Goal: Information Seeking & Learning: Compare options

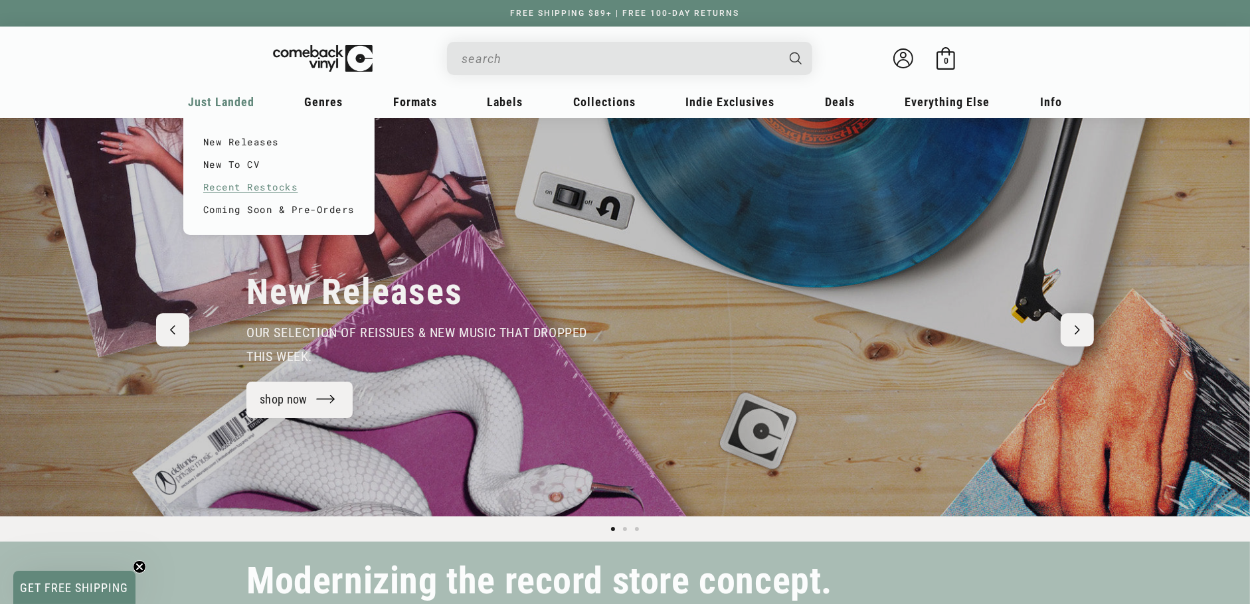
click at [239, 181] on link "Recent Restocks" at bounding box center [278, 187] width 151 height 23
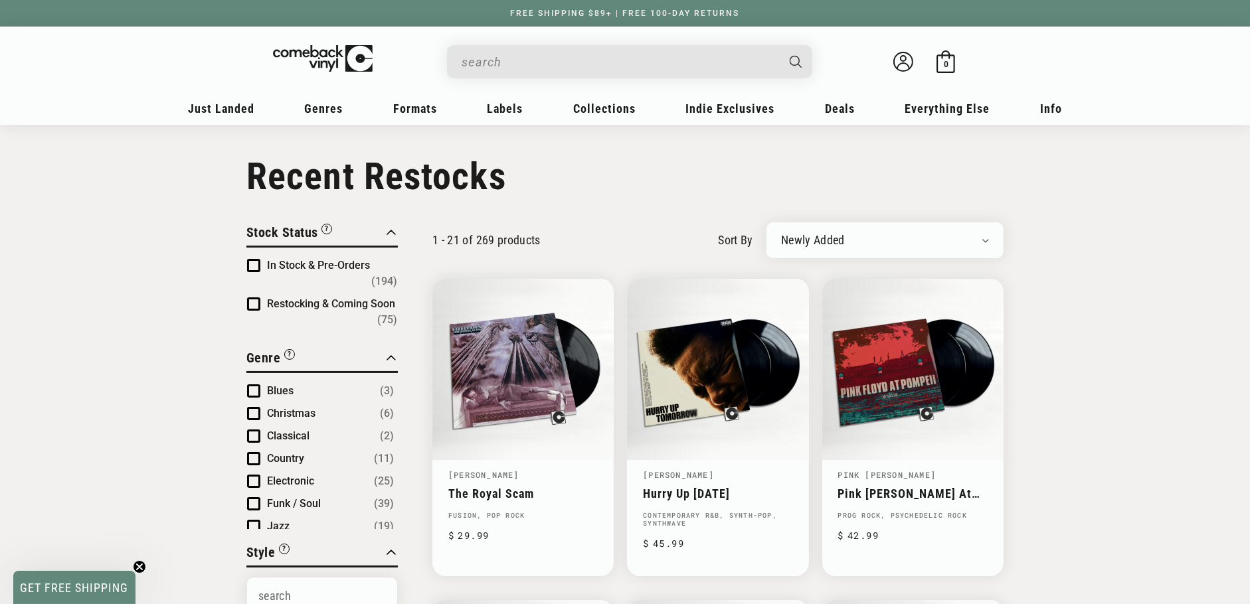
click at [871, 234] on select "Newly Added Popularity Artist (A-Z) Price (High To Low) Price (Low To High) Per…" at bounding box center [885, 240] width 208 height 13
select select "best-selling"
click at [781, 234] on select "Newly Added Popularity Artist (A-Z) Price (High To Low) Price (Low To High) Per…" at bounding box center [885, 240] width 208 height 13
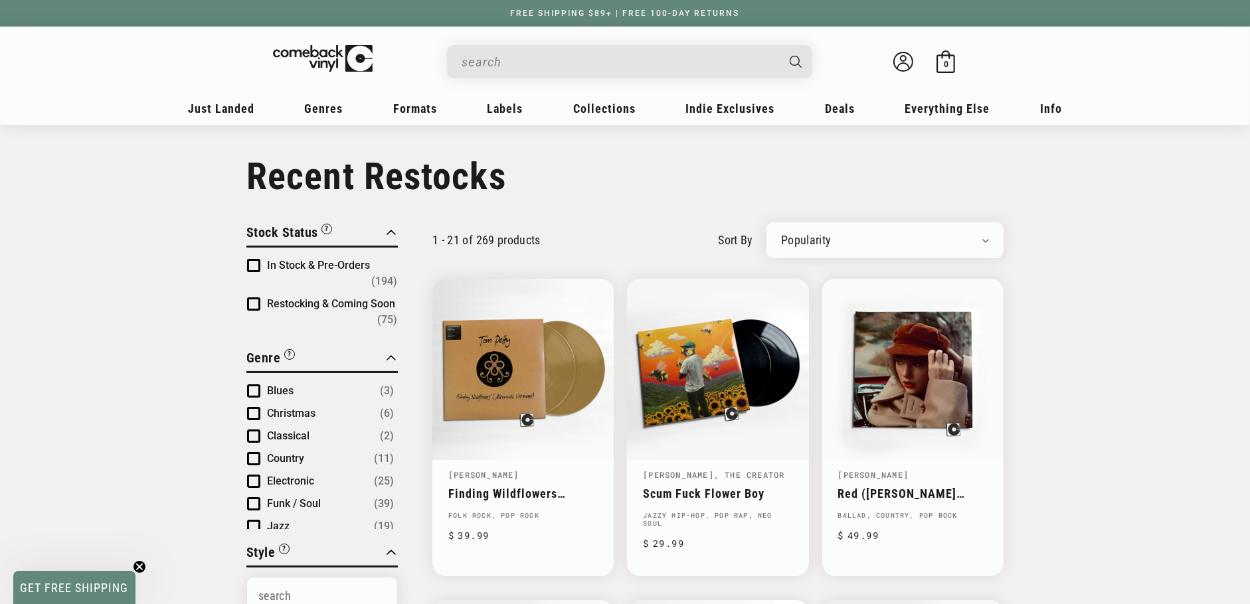
drag, startPoint x: 888, startPoint y: 180, endPoint x: 895, endPoint y: 179, distance: 6.8
click at [888, 180] on h1 "Collection: Recent Restocks" at bounding box center [624, 177] width 757 height 44
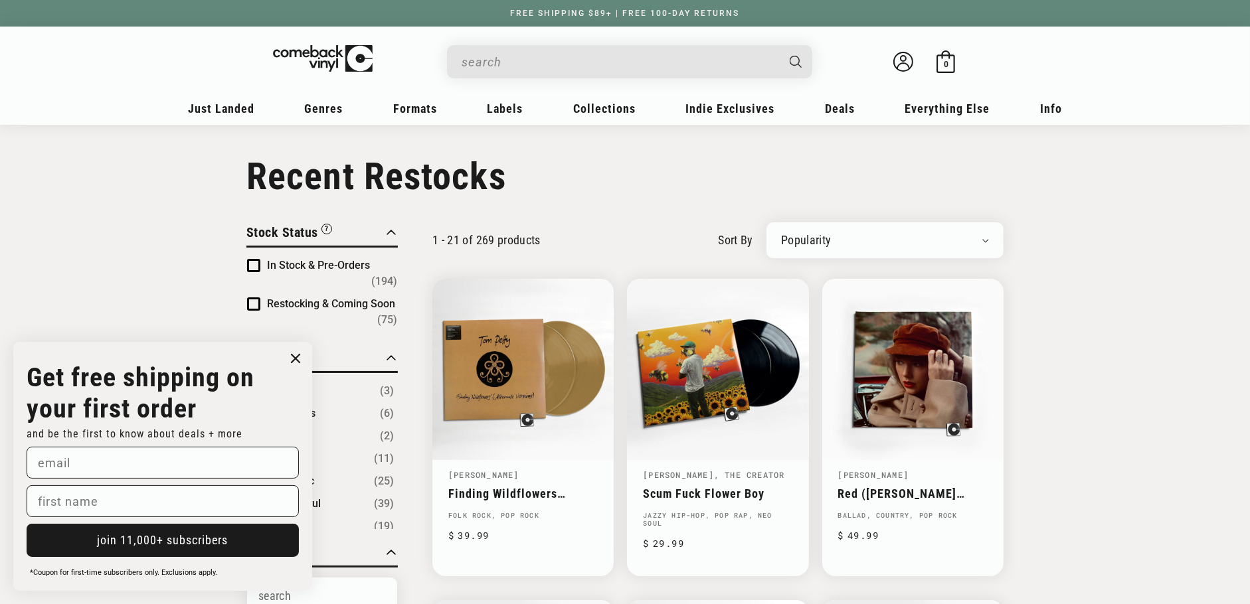
click at [292, 362] on circle "Close dialog" at bounding box center [295, 358] width 19 height 19
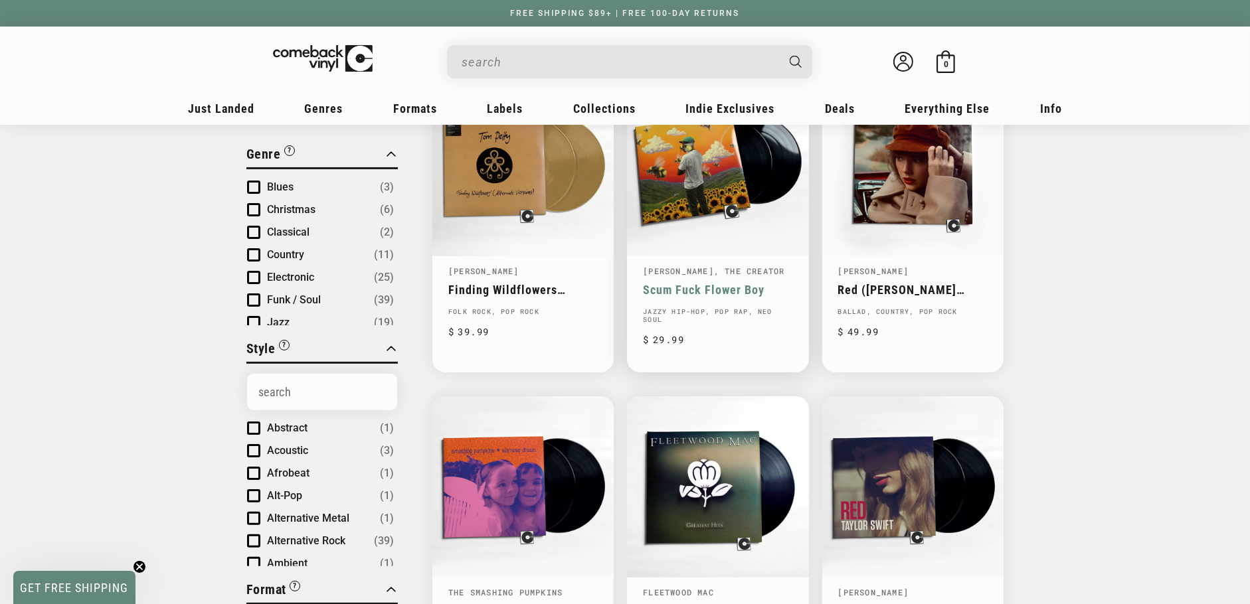
scroll to position [181, 0]
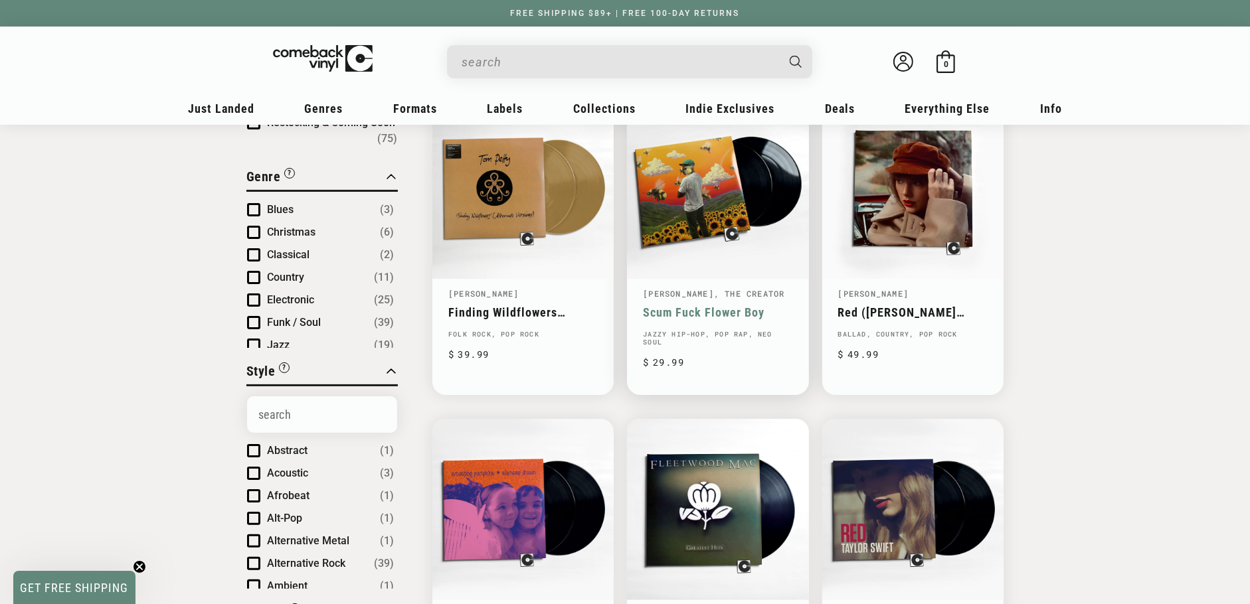
click at [724, 306] on link "Scum Fuck Flower Boy" at bounding box center [717, 313] width 149 height 14
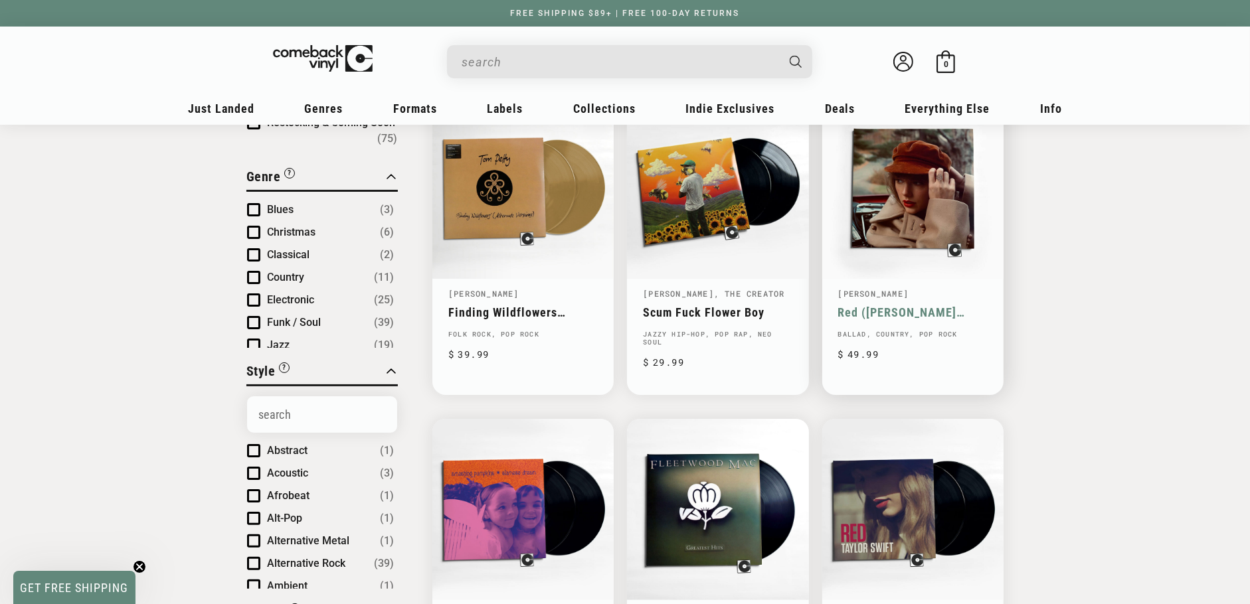
click at [881, 288] on link "[PERSON_NAME]" at bounding box center [873, 293] width 71 height 11
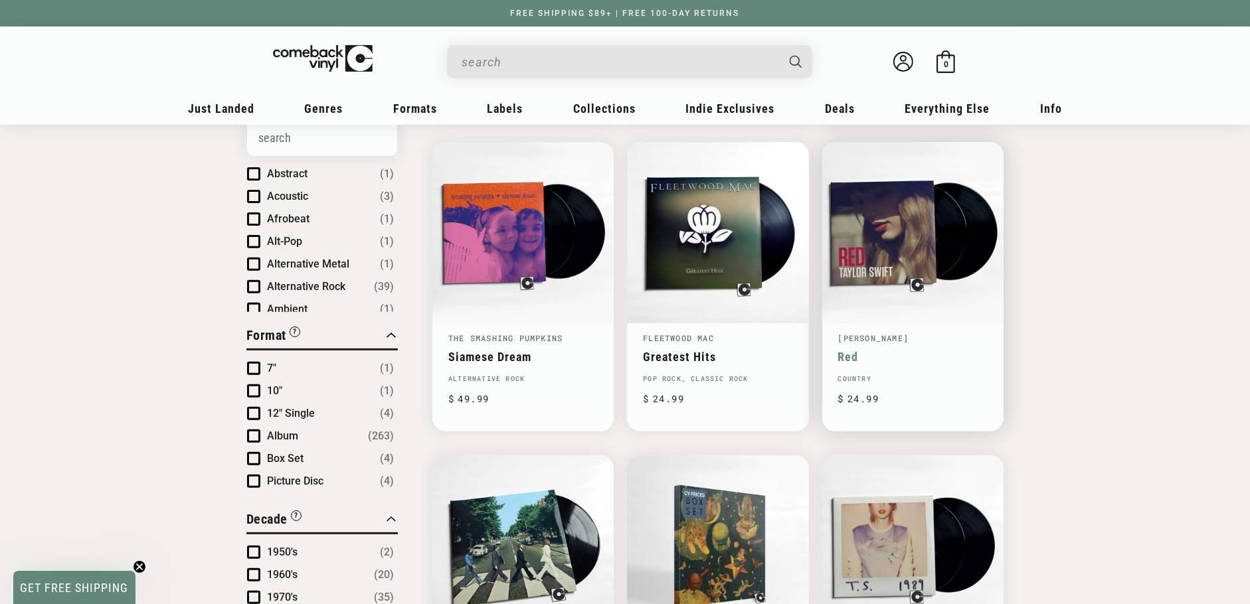
scroll to position [628, 0]
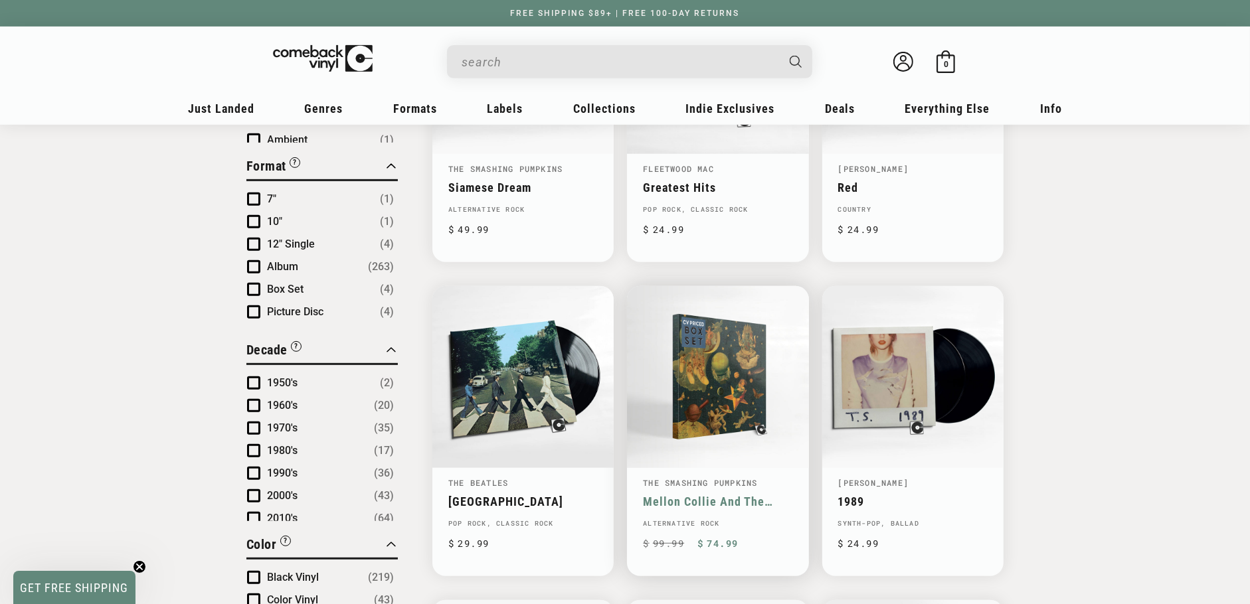
drag, startPoint x: 753, startPoint y: 390, endPoint x: 749, endPoint y: 348, distance: 42.0
click at [753, 495] on link "Mellon Collie And The Infinite Sadness" at bounding box center [717, 502] width 149 height 14
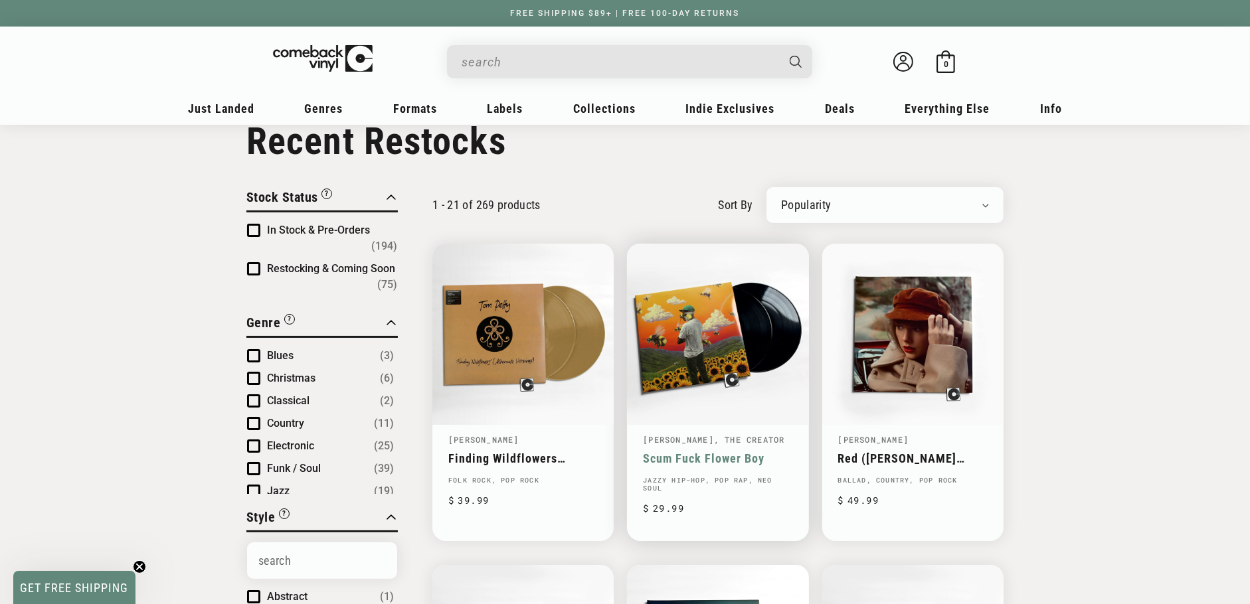
scroll to position [118, 0]
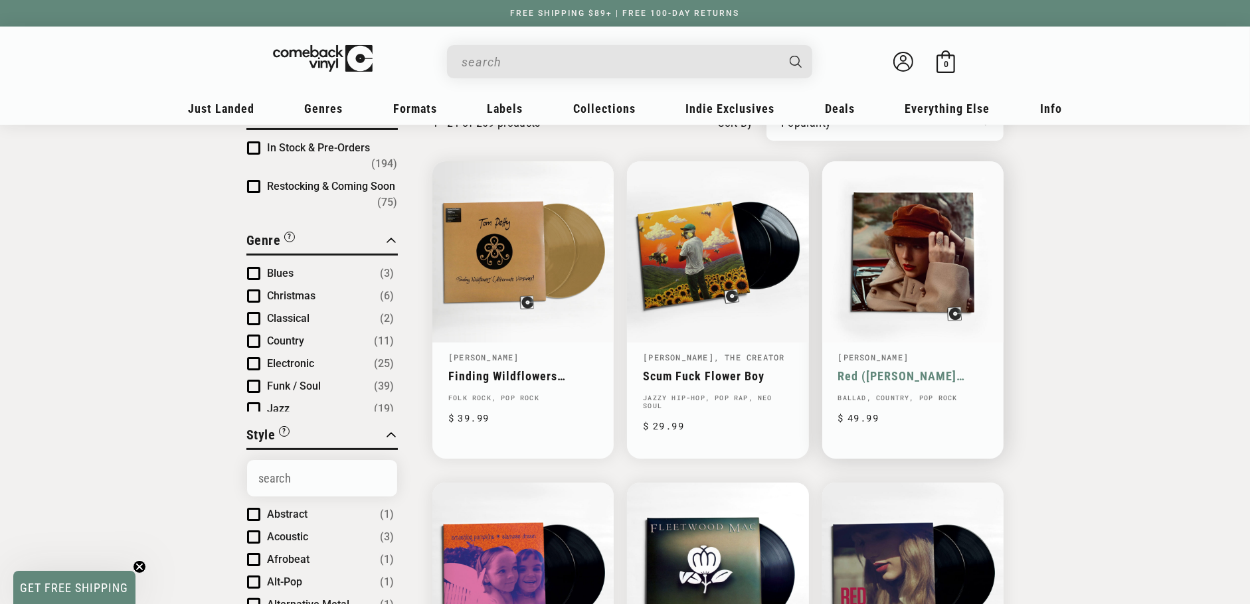
click at [888, 353] on link "[PERSON_NAME]" at bounding box center [873, 357] width 71 height 11
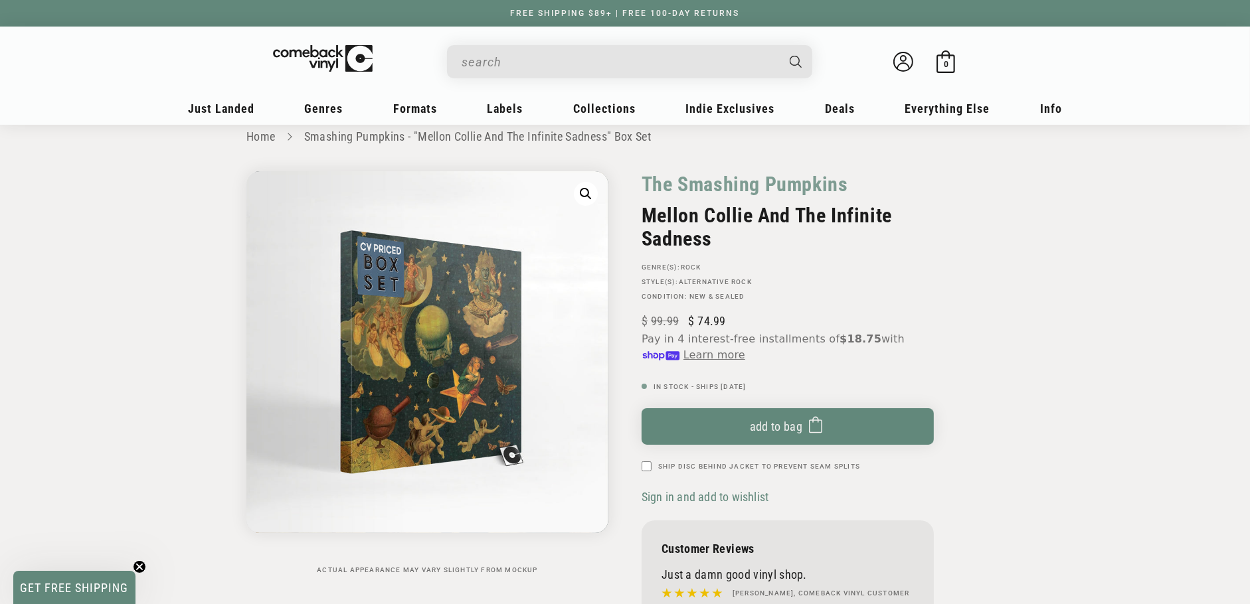
scroll to position [23, 0]
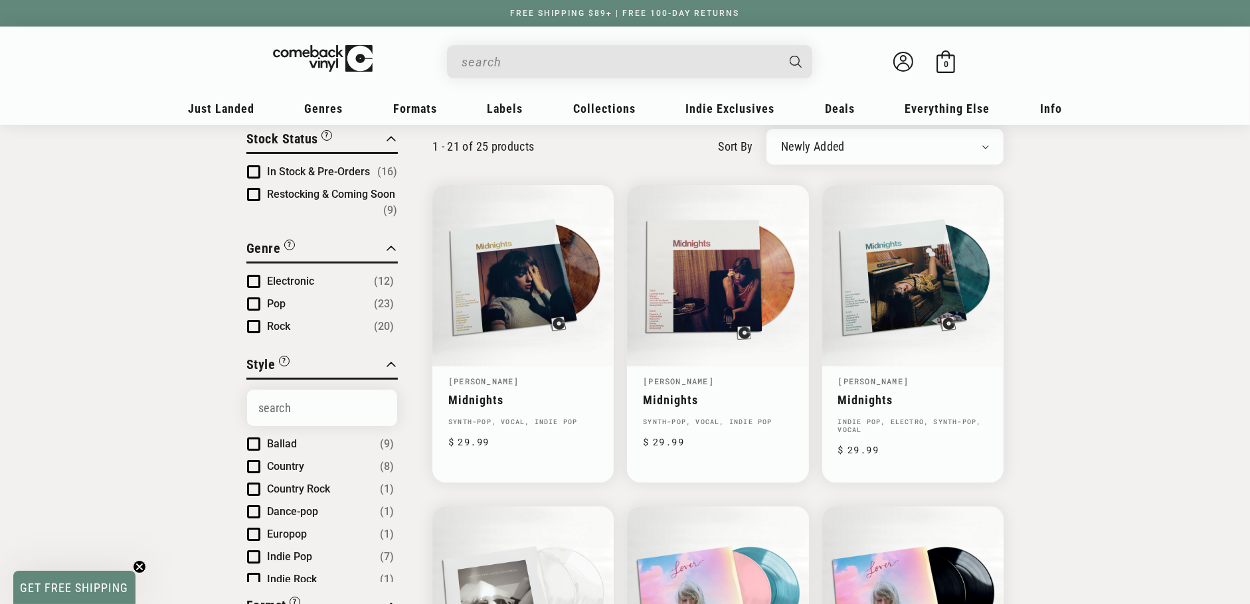
scroll to position [135, 0]
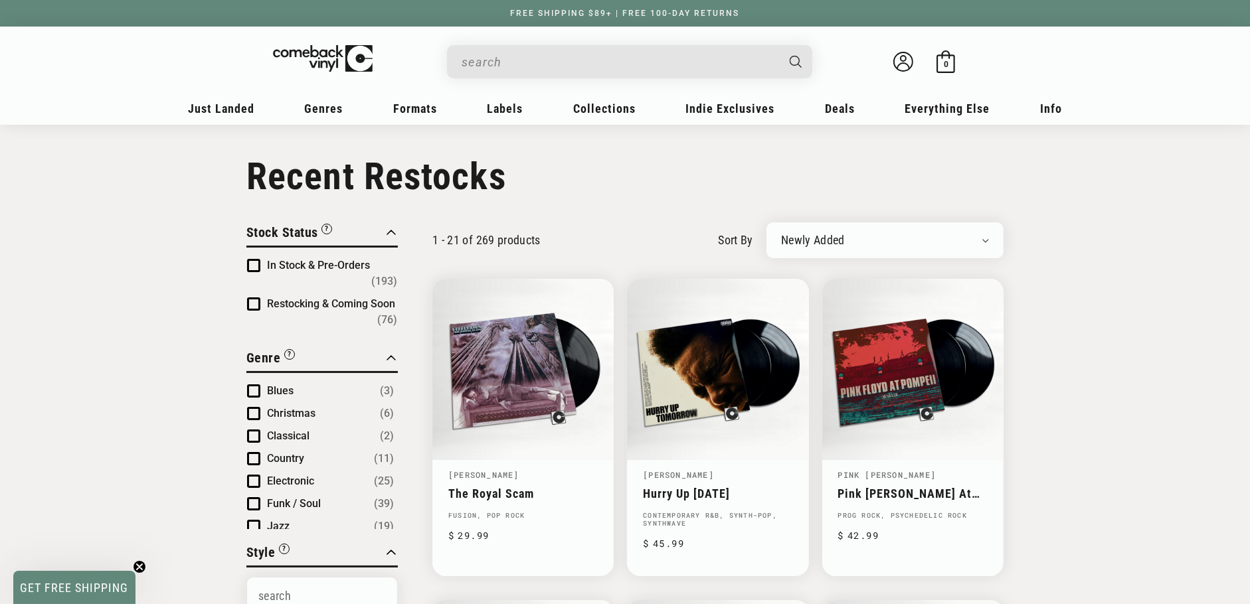
click at [844, 235] on select "Newly Added Popularity Artist (A-Z) Price (High To Low) Price (Low To High) Per…" at bounding box center [885, 240] width 208 height 13
select select "best-selling"
click at [781, 234] on select "Newly Added Popularity Artist (A-Z) Price (High To Low) Price (Low To High) Per…" at bounding box center [885, 240] width 208 height 13
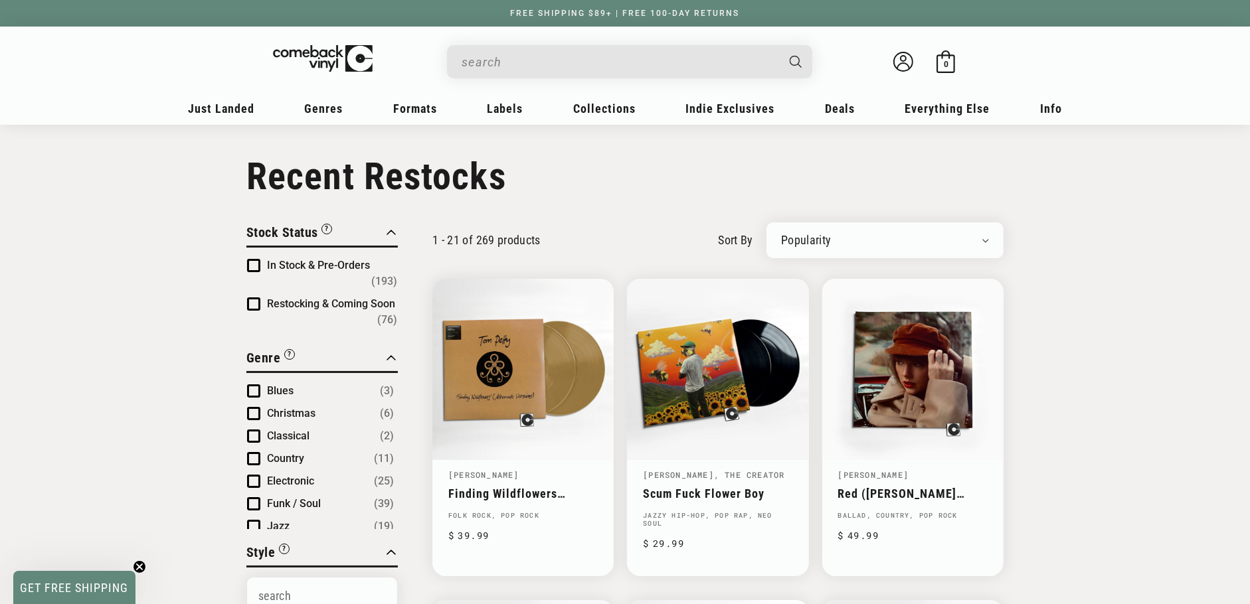
click at [933, 487] on link "Red ([PERSON_NAME] Version)" at bounding box center [912, 494] width 149 height 14
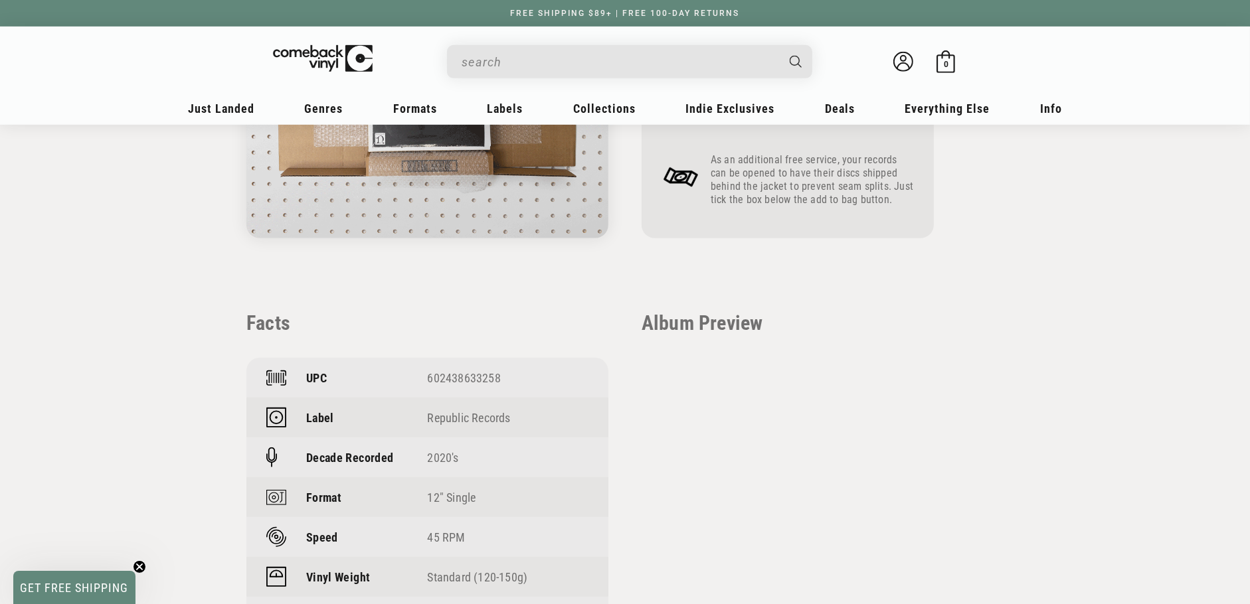
scroll to position [814, 0]
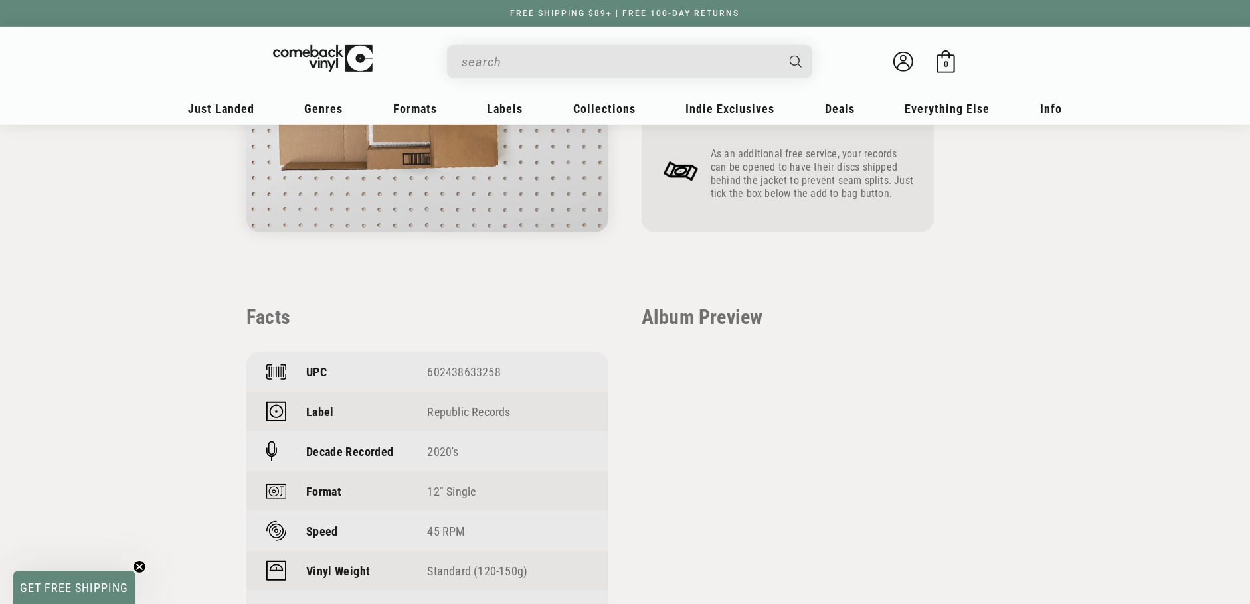
click at [474, 368] on div "602438633258" at bounding box center [508, 372] width 161 height 14
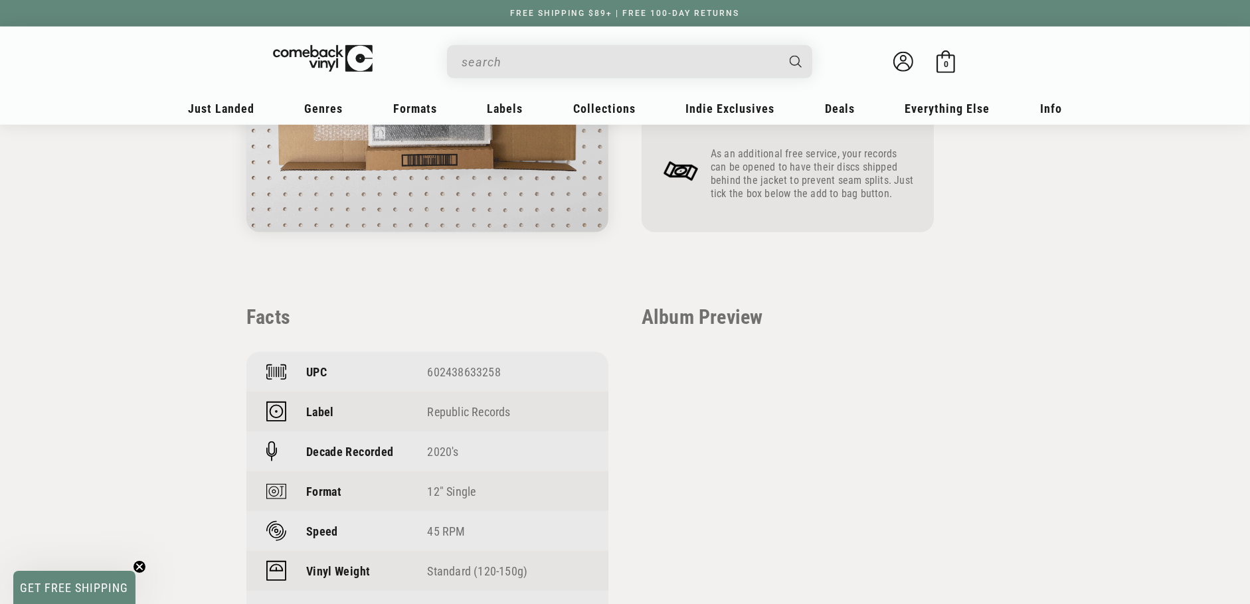
click at [474, 368] on div "602438633258" at bounding box center [508, 372] width 161 height 14
copy div "602438633258"
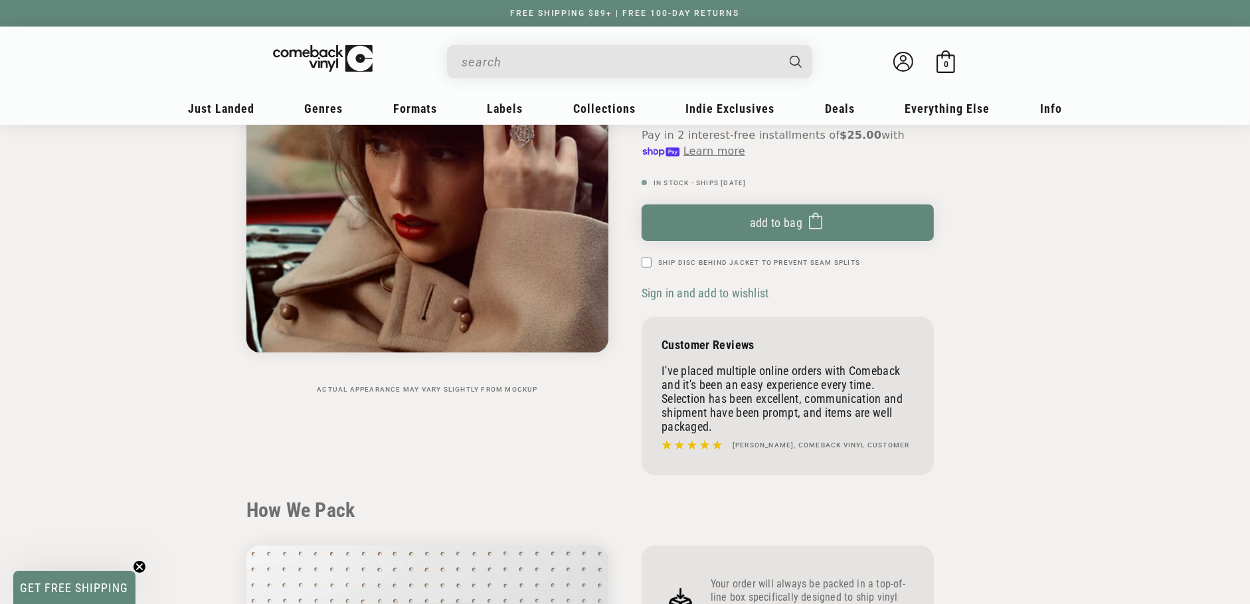
scroll to position [0, 0]
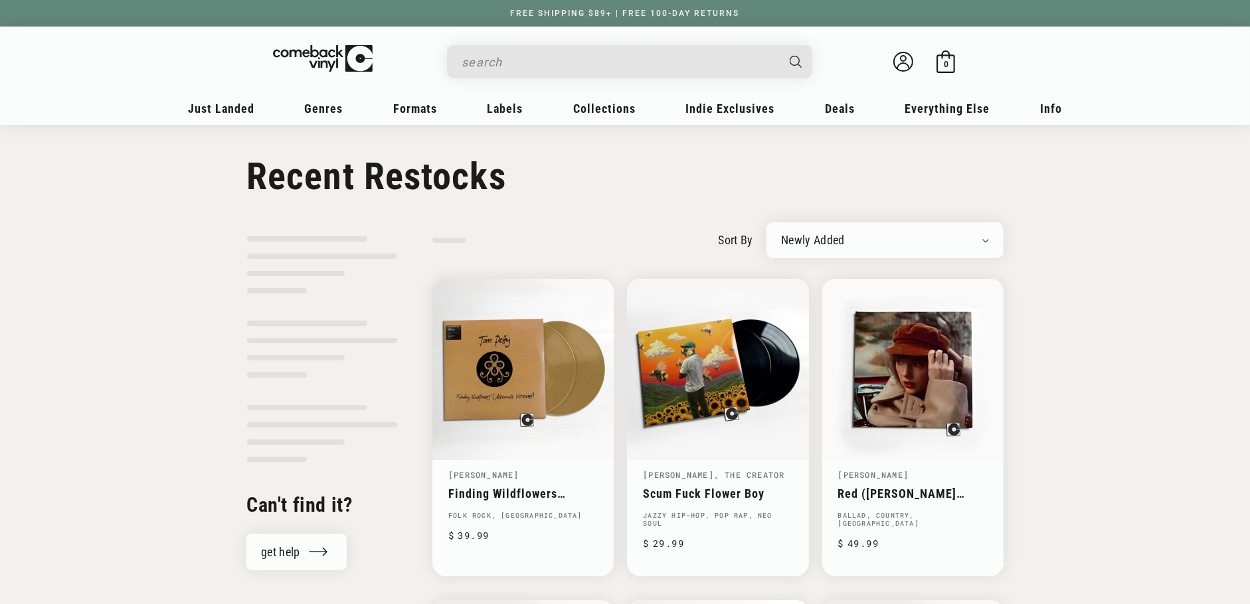
select select "best-selling"
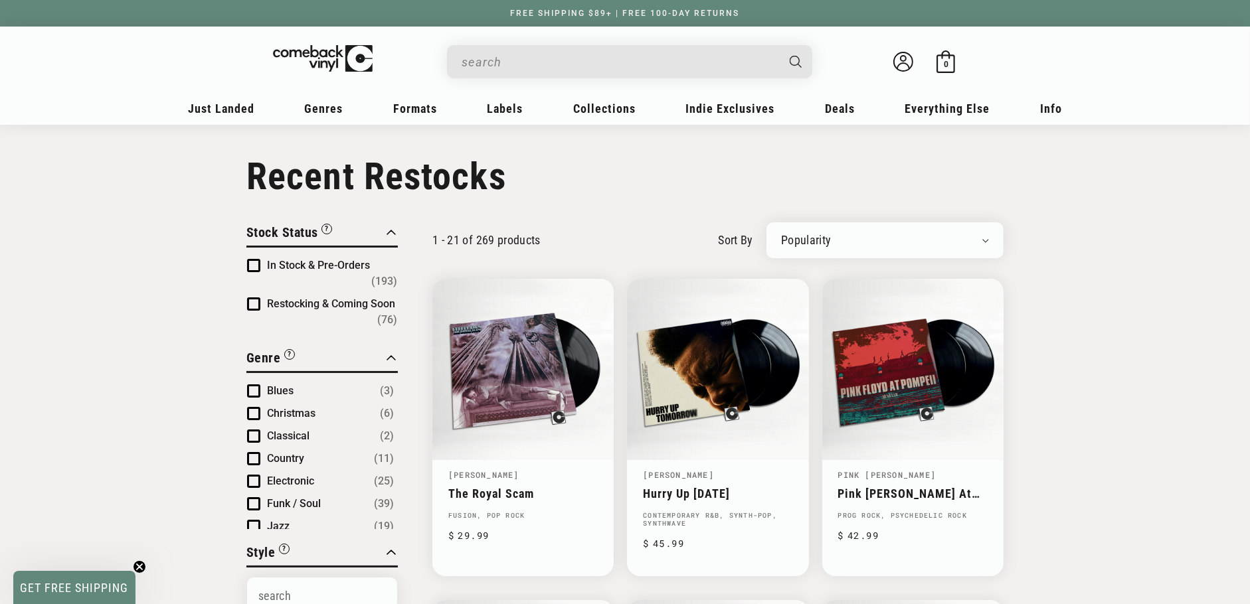
click at [899, 196] on h1 "Collection: Recent Restocks" at bounding box center [624, 177] width 757 height 44
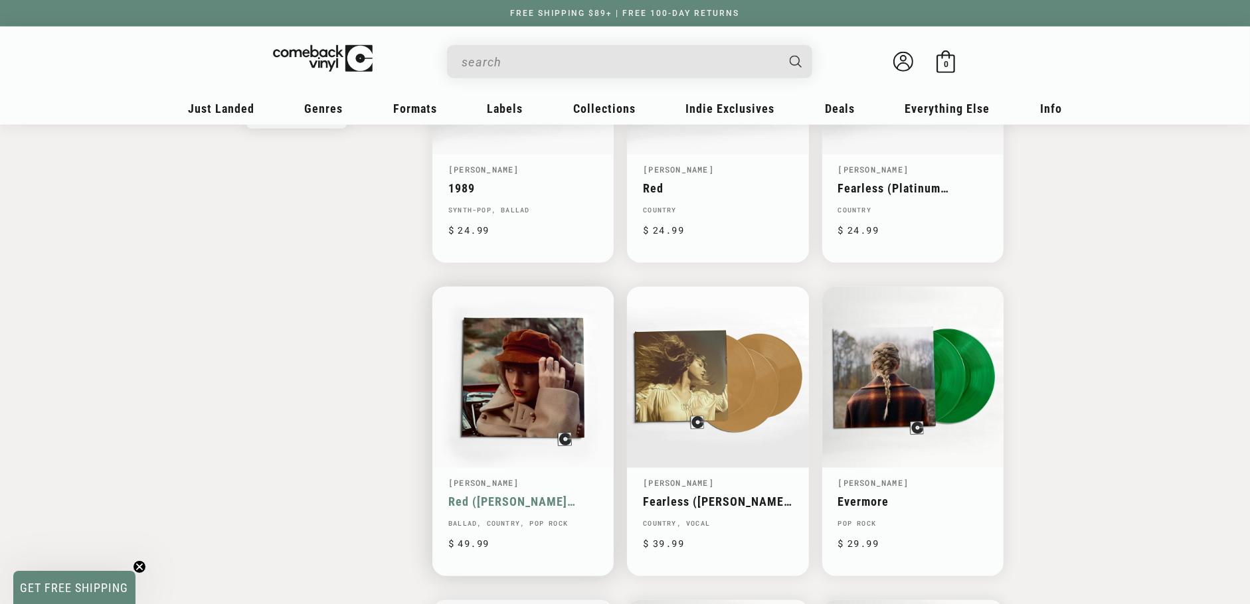
scroll to position [1303, 0]
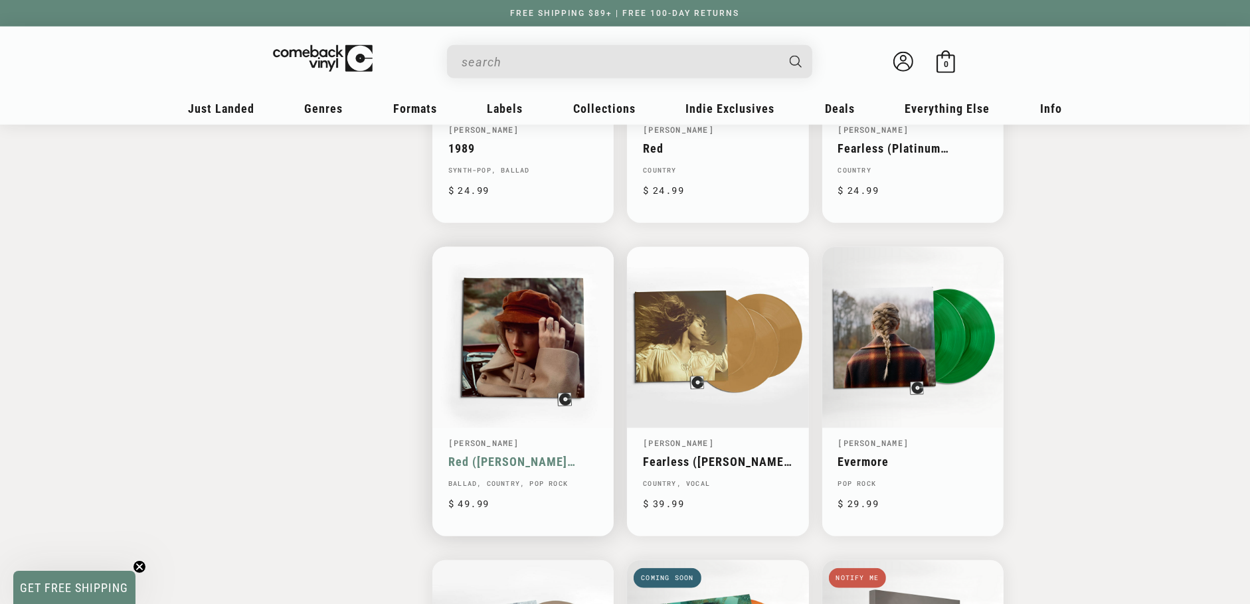
click at [542, 455] on link "Red ([PERSON_NAME] Version)" at bounding box center [522, 462] width 149 height 14
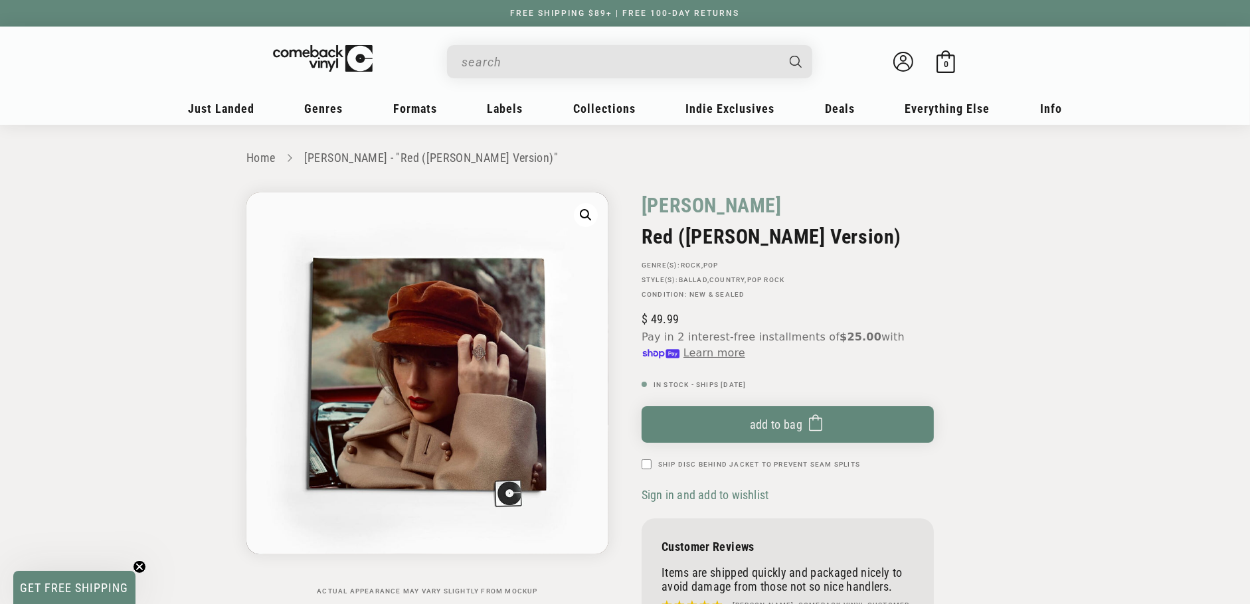
click at [254, 151] on link "Home" at bounding box center [260, 158] width 29 height 14
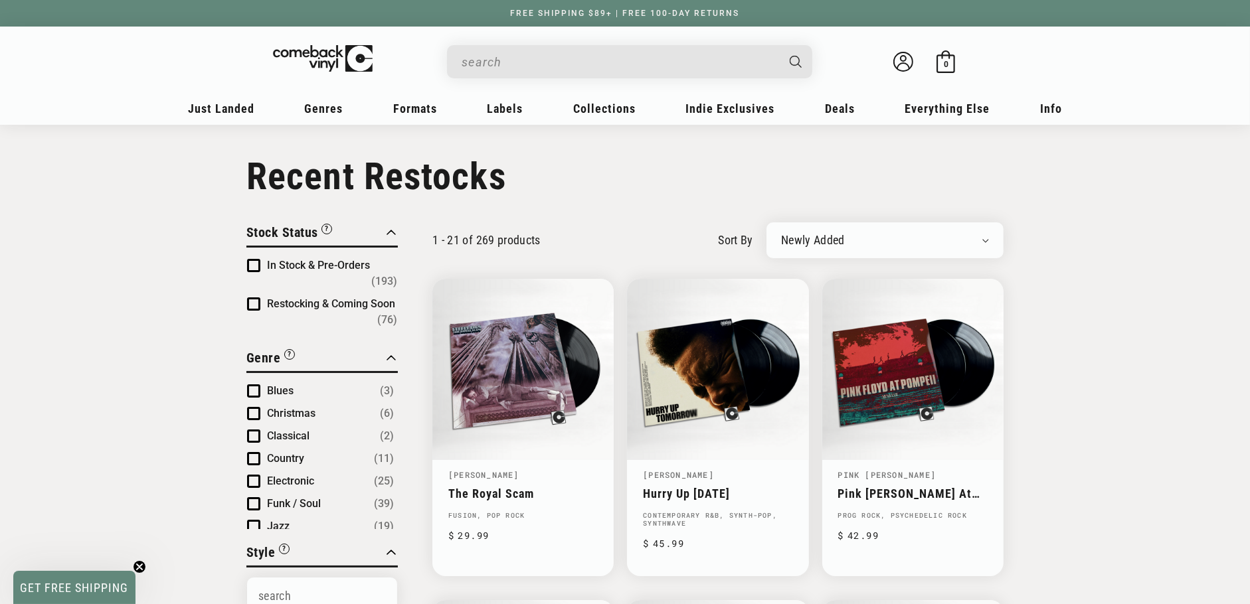
click at [893, 240] on select "Newly Added Popularity Artist (A-Z) Price (High To Low) Price (Low To High) Per…" at bounding box center [885, 240] width 208 height 13
select select "best-selling"
click at [781, 234] on select "Newly Added Popularity Artist (A-Z) Price (High To Low) Price (Low To High) Per…" at bounding box center [885, 240] width 208 height 13
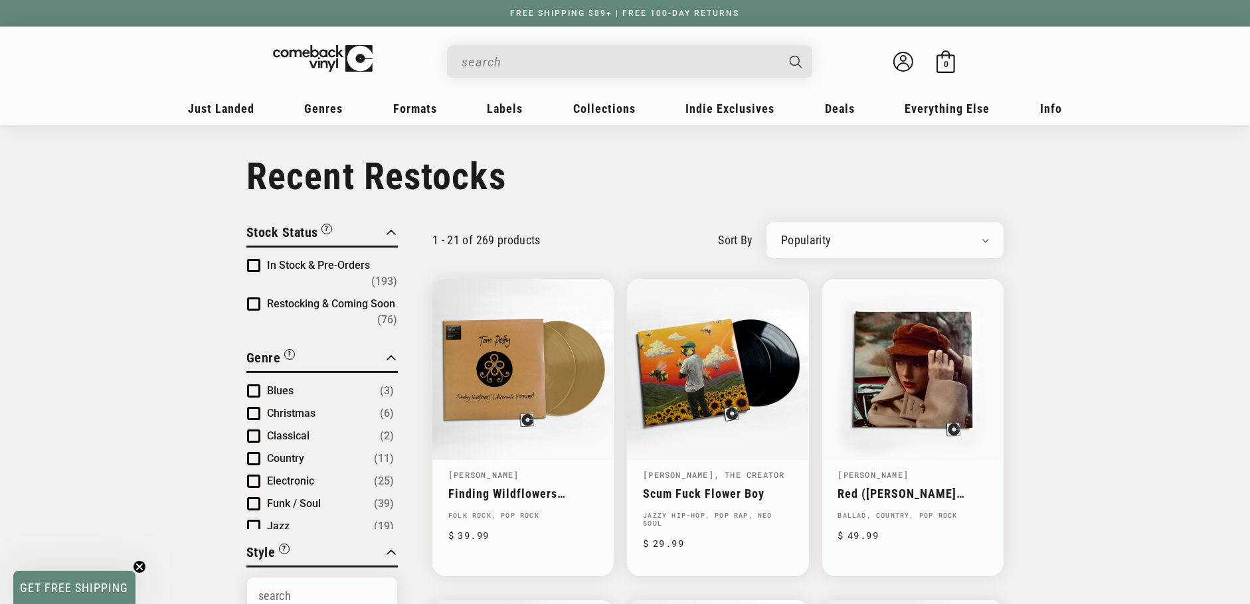
click at [772, 189] on h1 "Collection: Recent Restocks" at bounding box center [624, 177] width 757 height 44
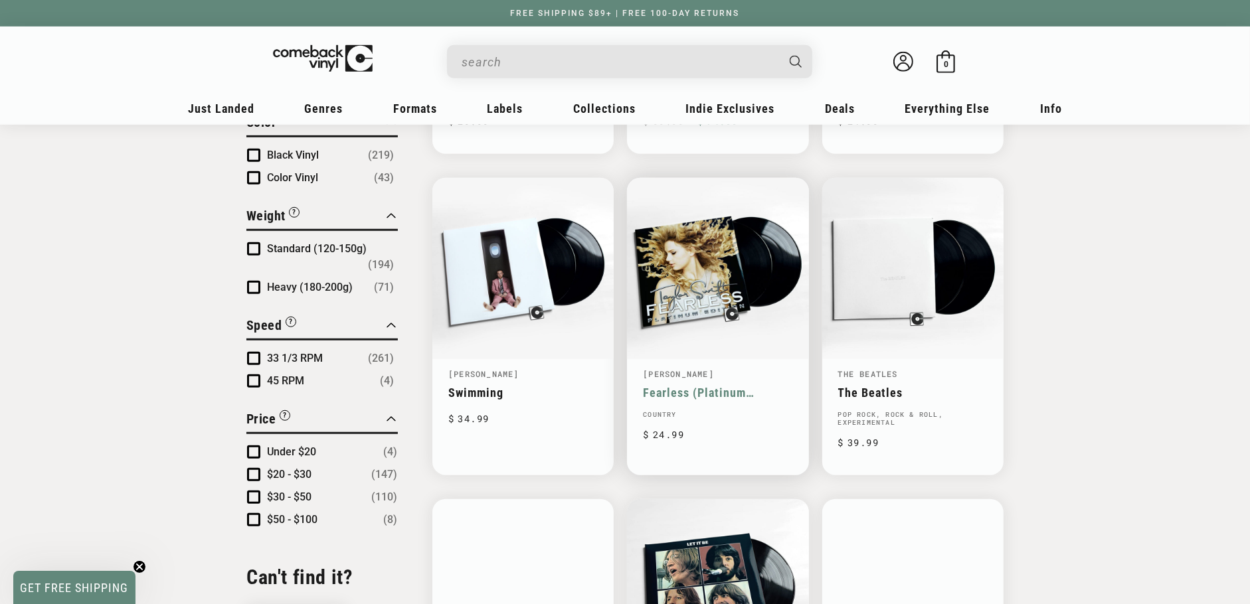
scroll to position [1092, 0]
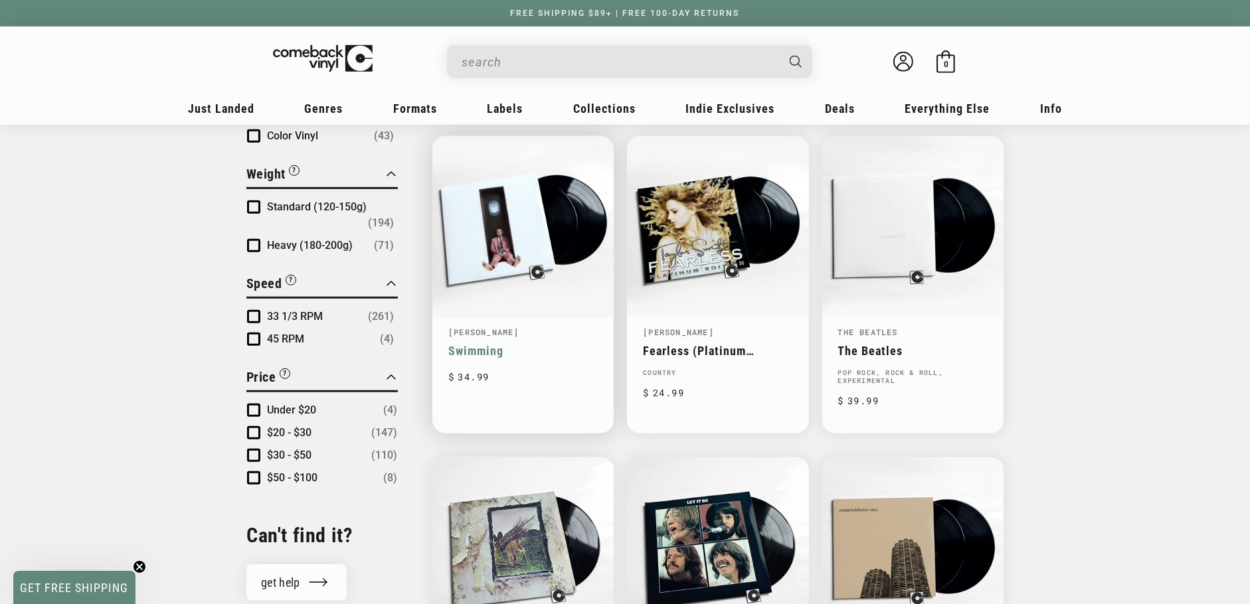
click at [566, 344] on link "Swimming" at bounding box center [522, 351] width 149 height 14
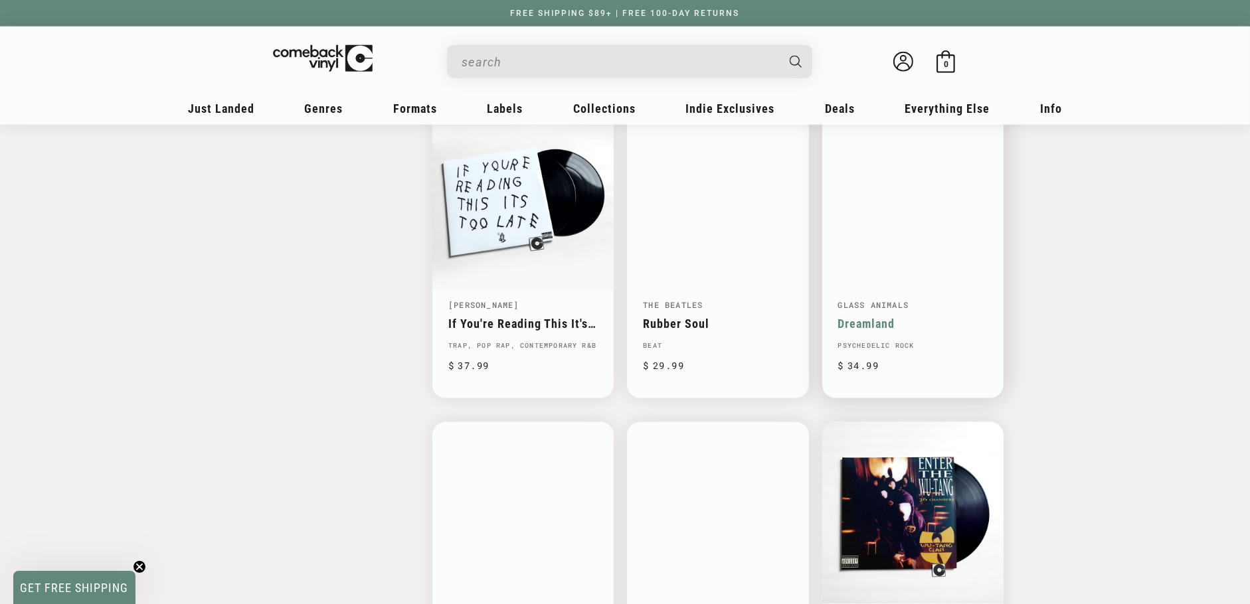
scroll to position [1641, 0]
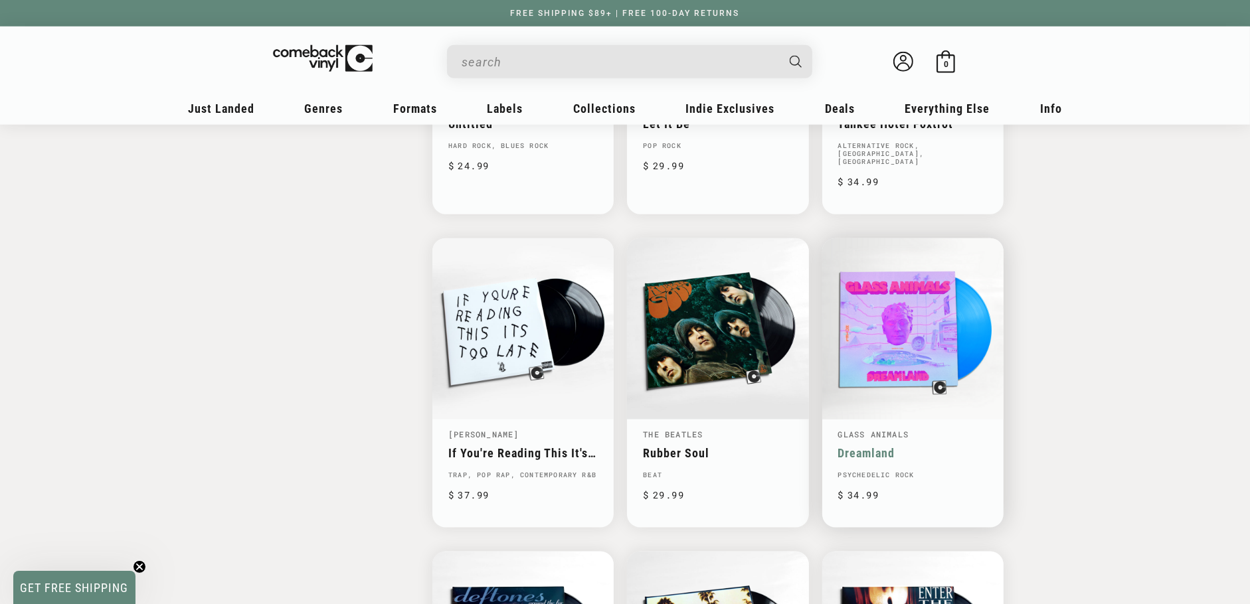
click at [901, 446] on link "Dreamland" at bounding box center [912, 453] width 149 height 14
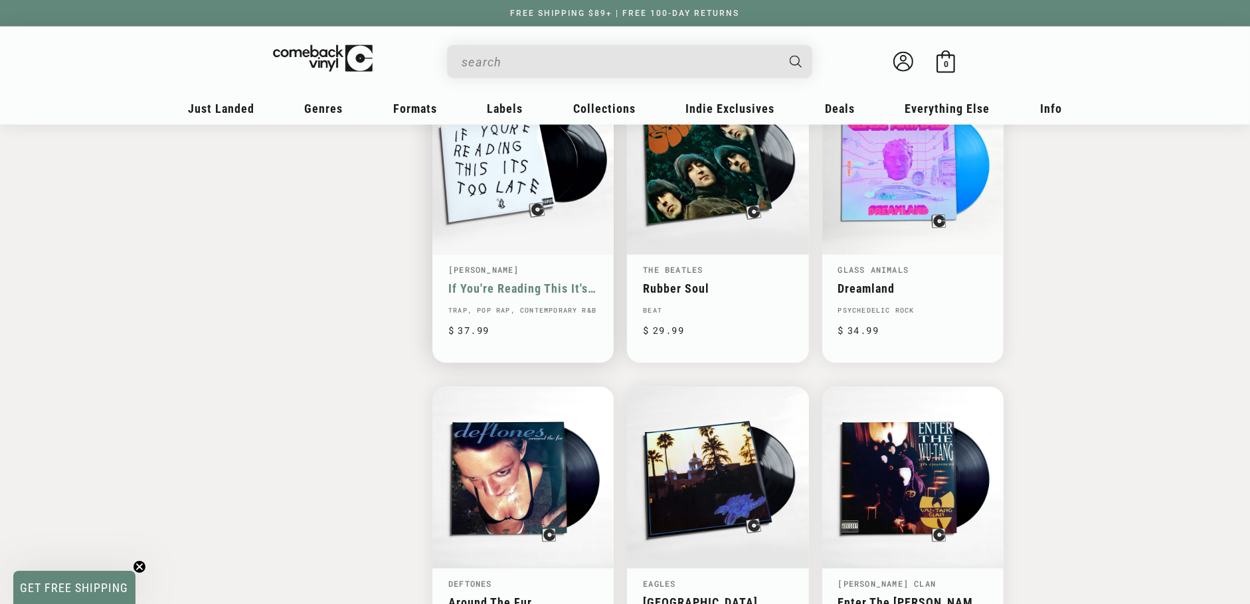
scroll to position [1821, 0]
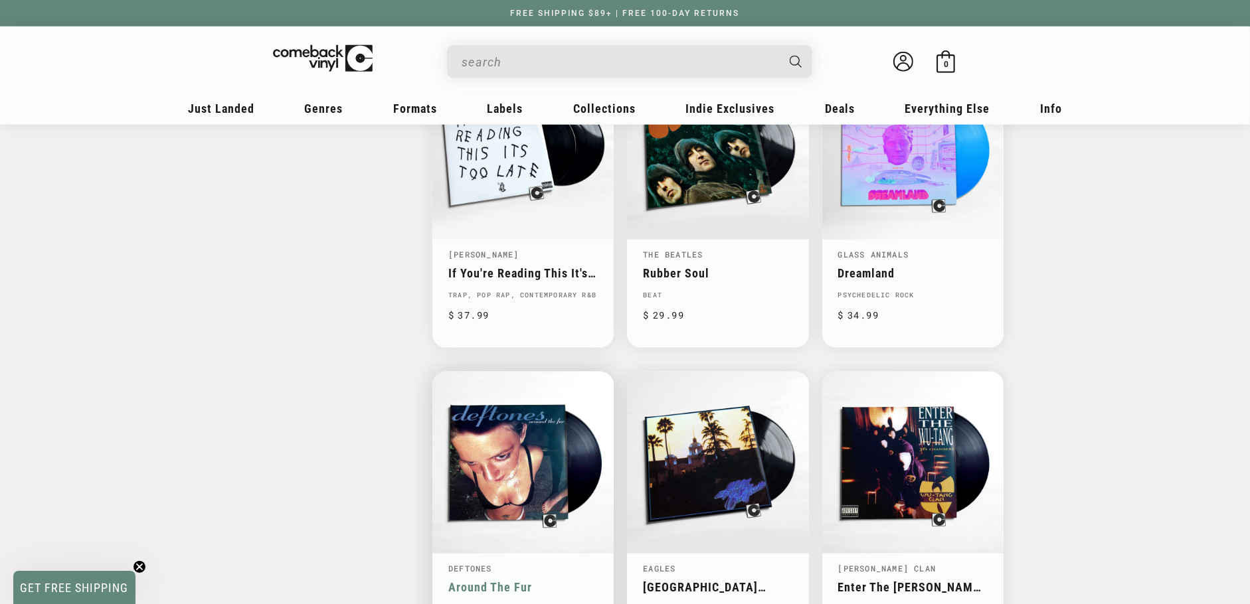
click at [536, 581] on link "Around The Fur" at bounding box center [522, 588] width 149 height 14
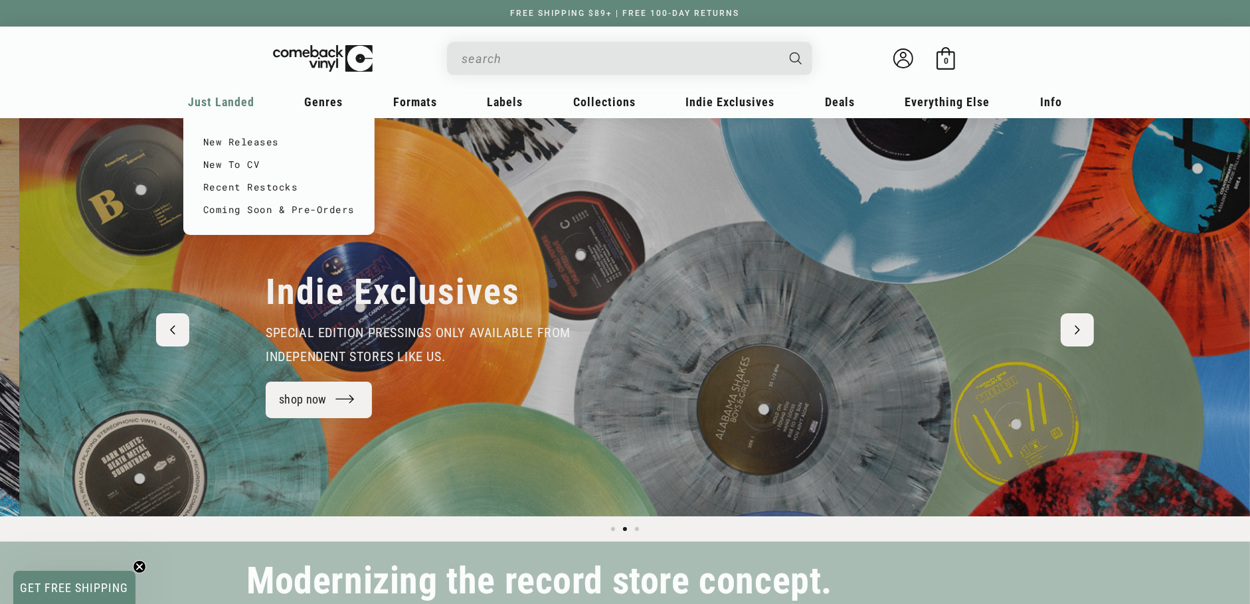
scroll to position [0, 1250]
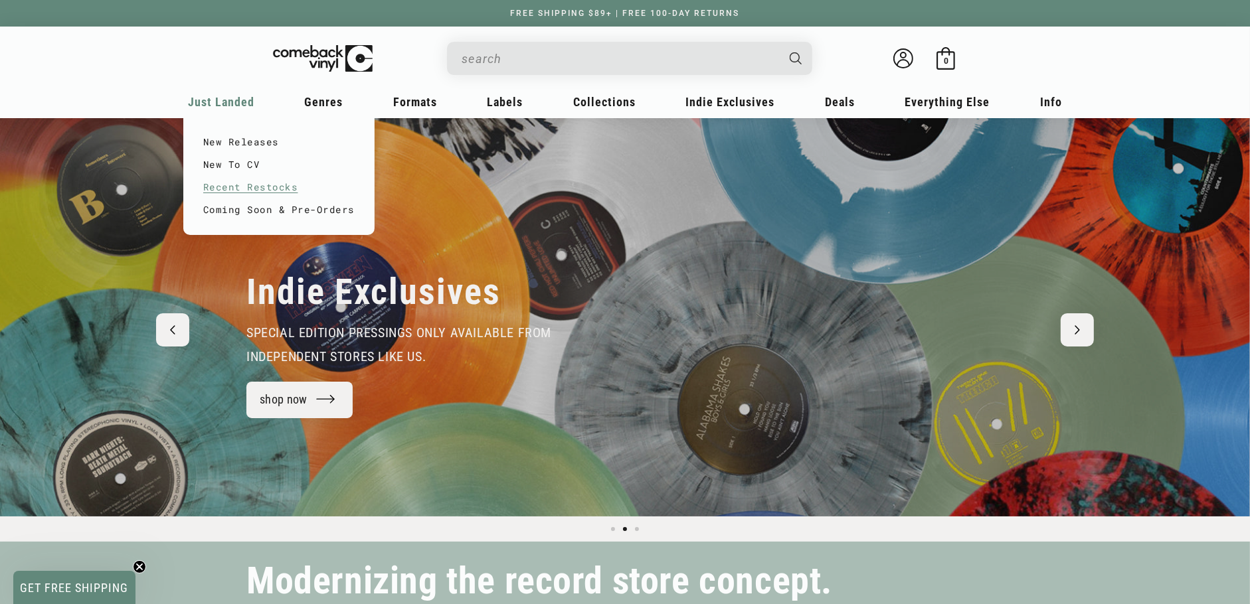
click at [225, 185] on link "Recent Restocks" at bounding box center [278, 187] width 151 height 23
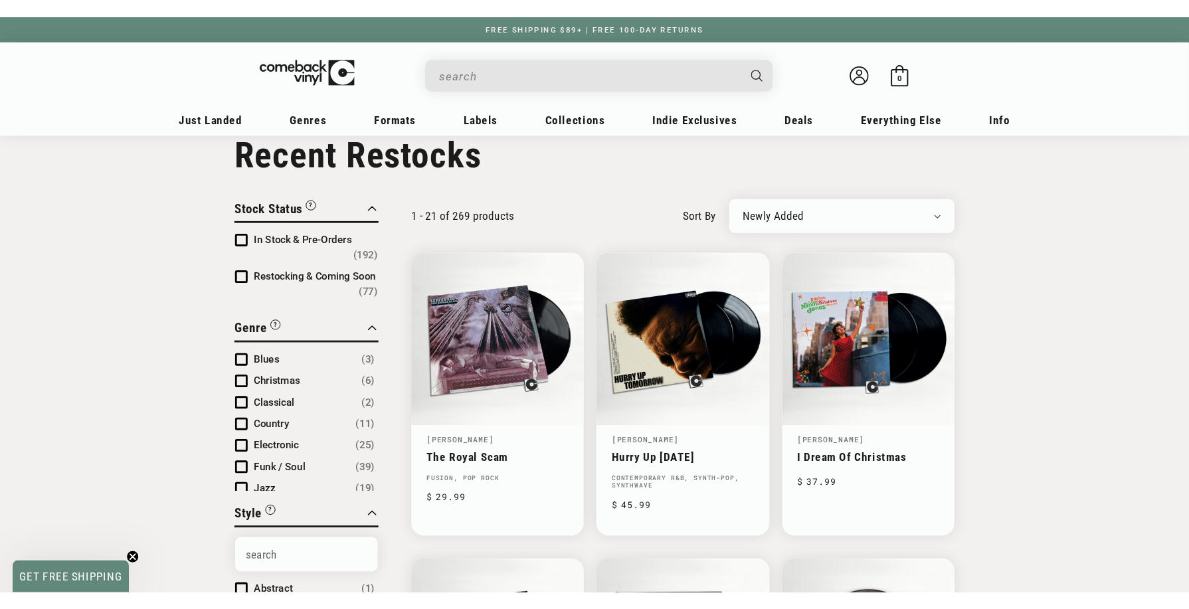
scroll to position [10, 0]
